Goal: Find specific page/section: Find specific page/section

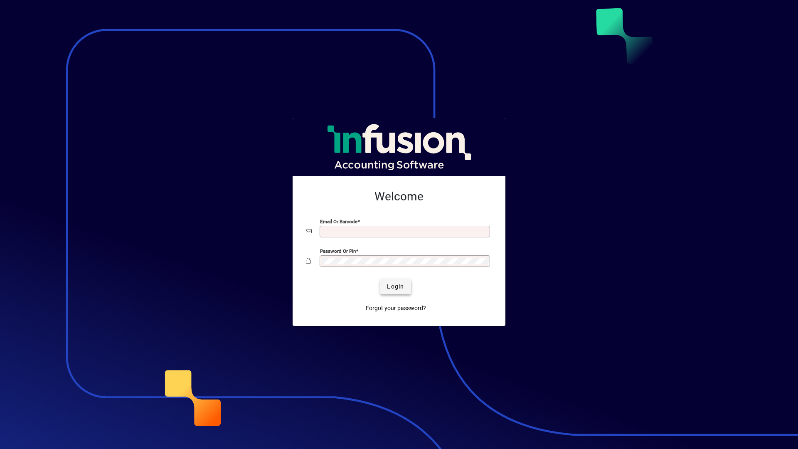
type input "**********"
click at [395, 287] on span "Login" at bounding box center [395, 286] width 17 height 9
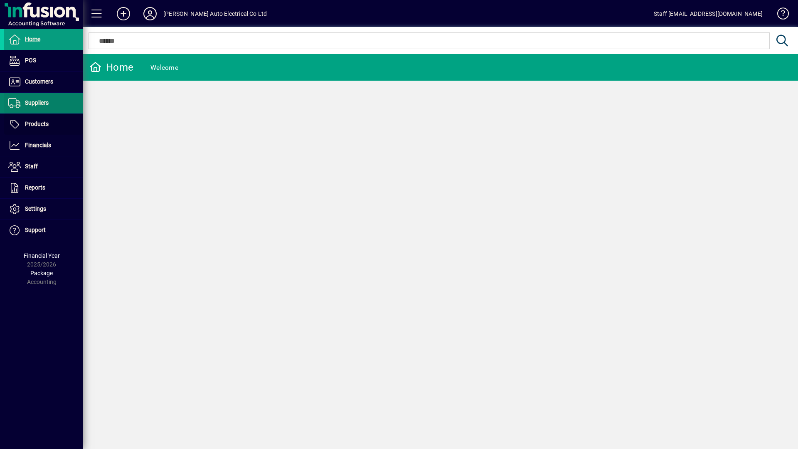
drag, startPoint x: 41, startPoint y: 118, endPoint x: 52, endPoint y: 108, distance: 15.9
click at [41, 118] on span at bounding box center [43, 124] width 79 height 20
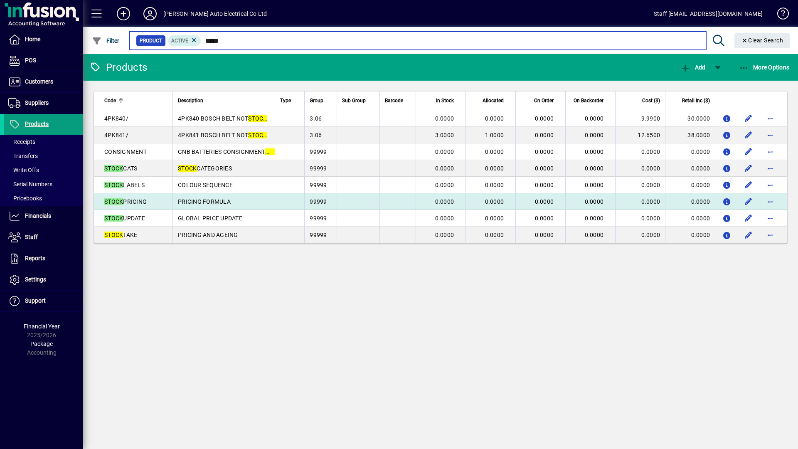
type input "*****"
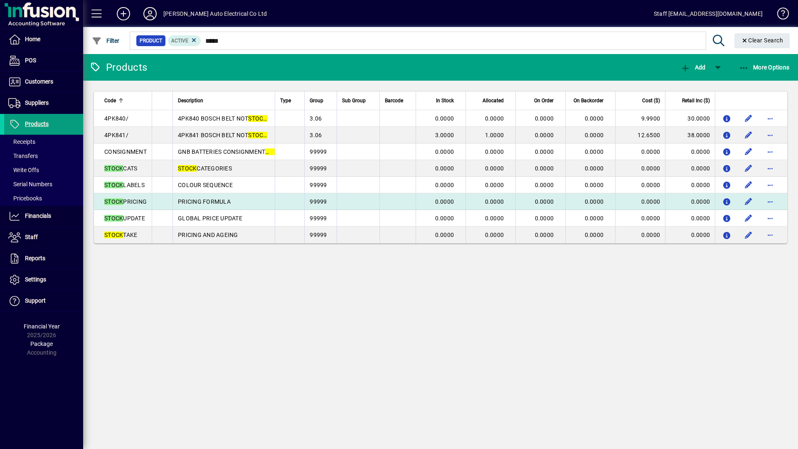
click at [262, 198] on td "PRICING FORMULA" at bounding box center [223, 201] width 102 height 17
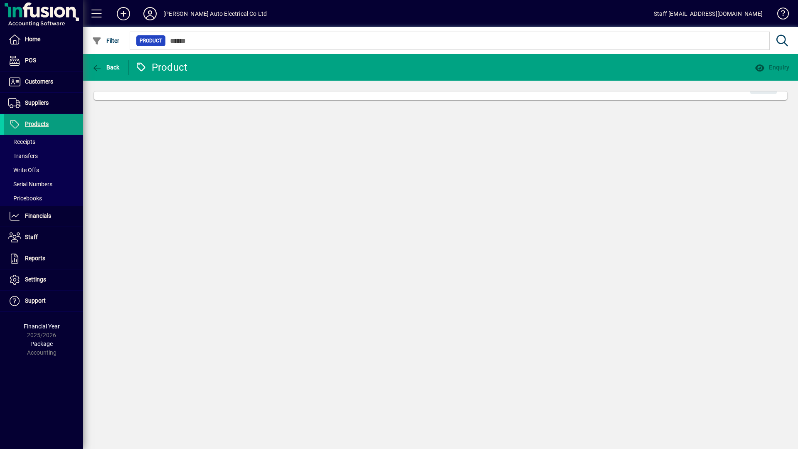
click at [262, 197] on div "Back Product Enquiry Edit" at bounding box center [440, 251] width 715 height 395
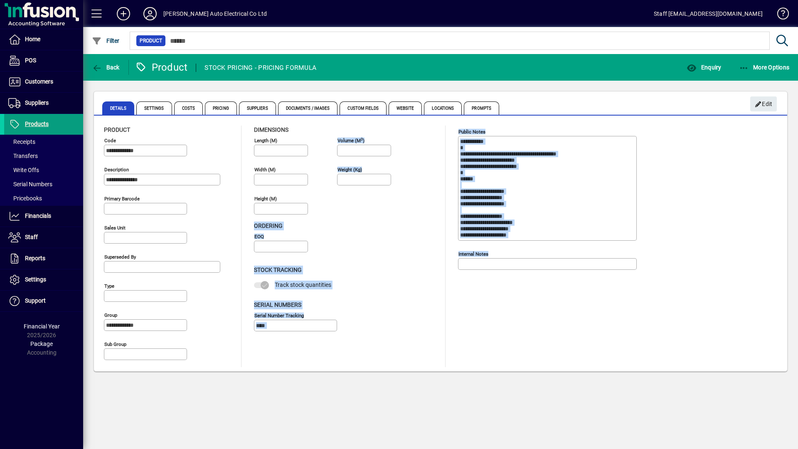
click at [618, 221] on textarea "Public Notes" at bounding box center [548, 188] width 176 height 100
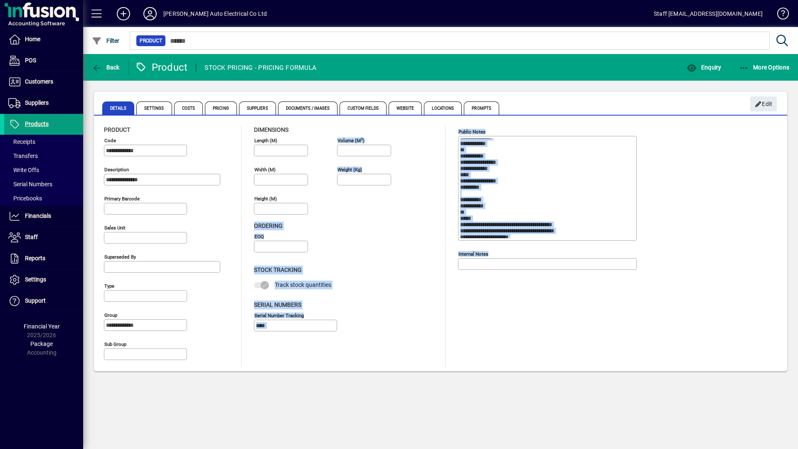
scroll to position [457, 0]
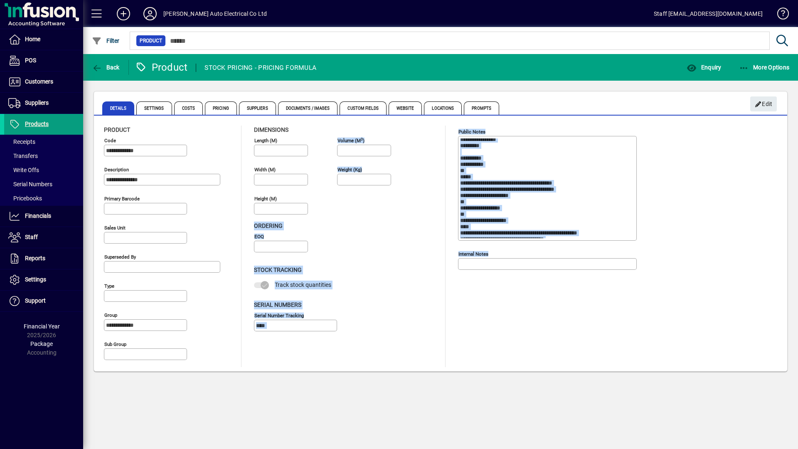
click at [617, 222] on textarea "Public Notes" at bounding box center [548, 188] width 176 height 100
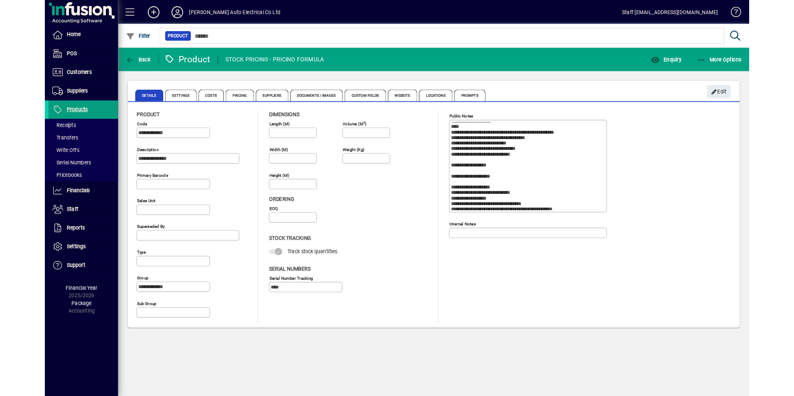
scroll to position [937, 0]
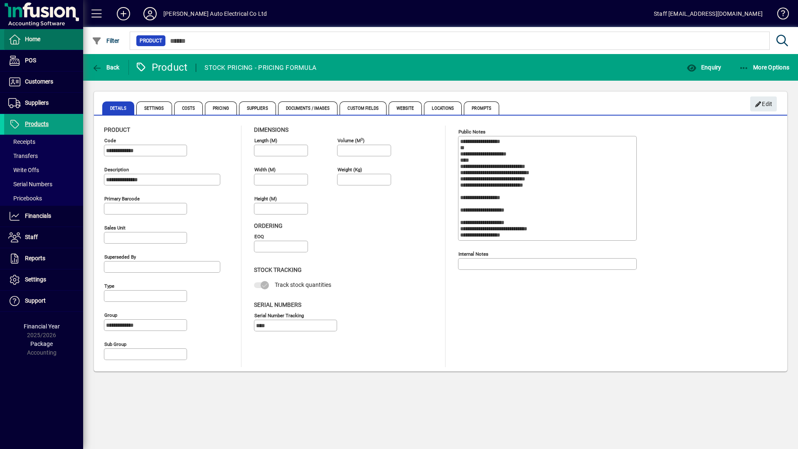
click at [48, 33] on span at bounding box center [43, 39] width 79 height 20
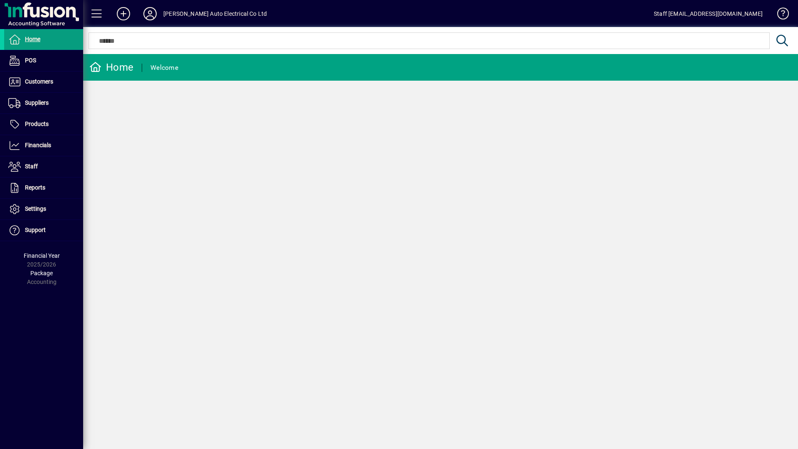
click at [111, 66] on div "Home" at bounding box center [111, 67] width 44 height 13
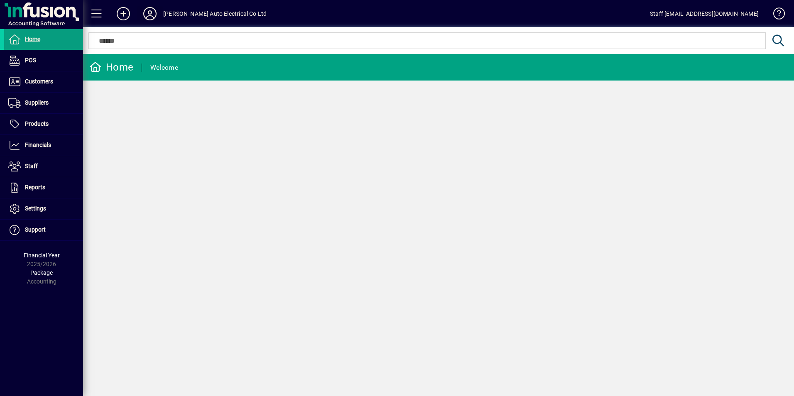
click at [145, 20] on icon at bounding box center [150, 13] width 17 height 13
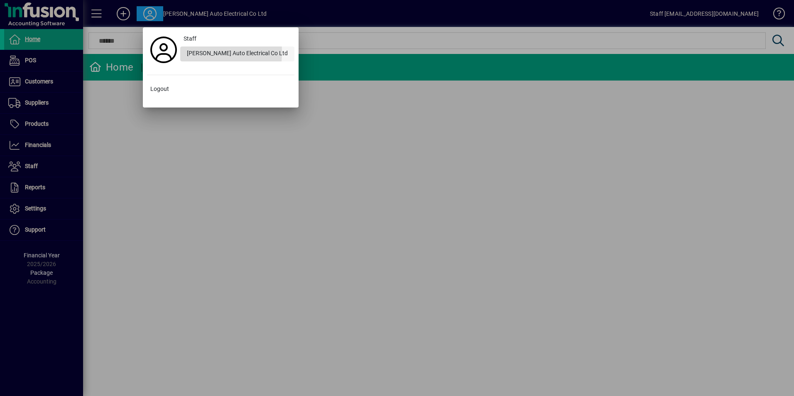
click at [189, 52] on div "[PERSON_NAME] Auto Electrical Co Ltd" at bounding box center [237, 54] width 114 height 15
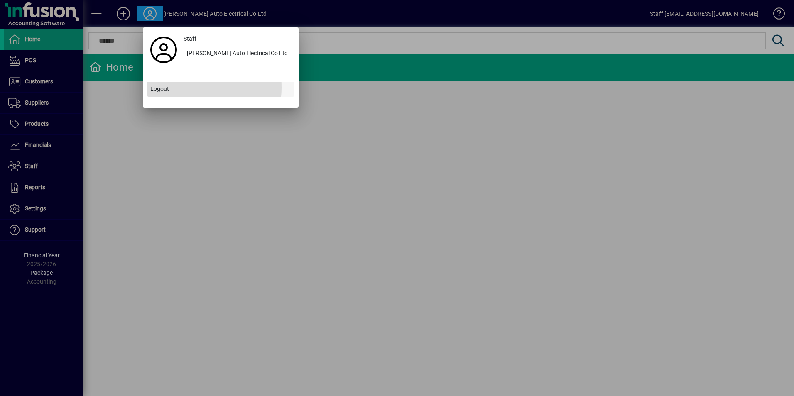
click at [160, 87] on span "Logout" at bounding box center [159, 89] width 19 height 9
